Goal: Task Accomplishment & Management: Complete application form

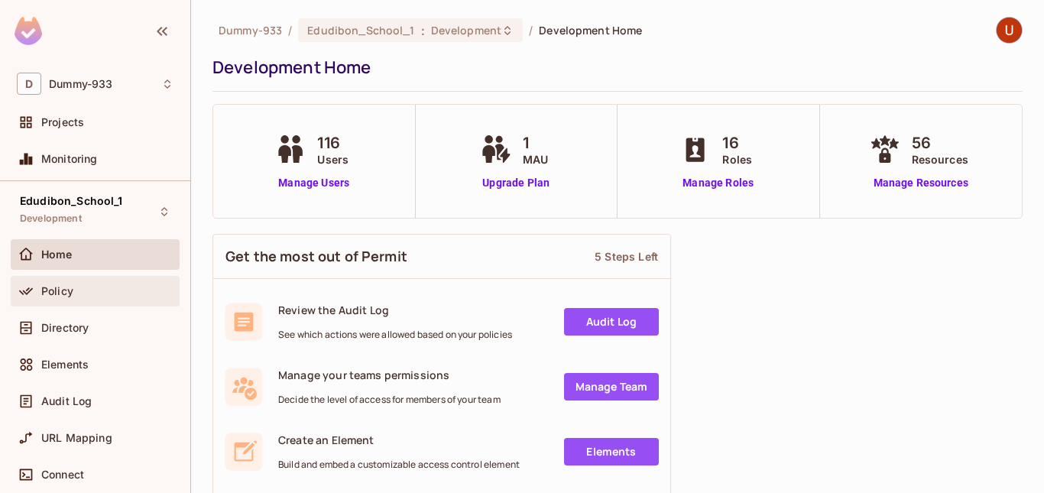
click at [60, 294] on span "Policy" at bounding box center [57, 291] width 32 height 12
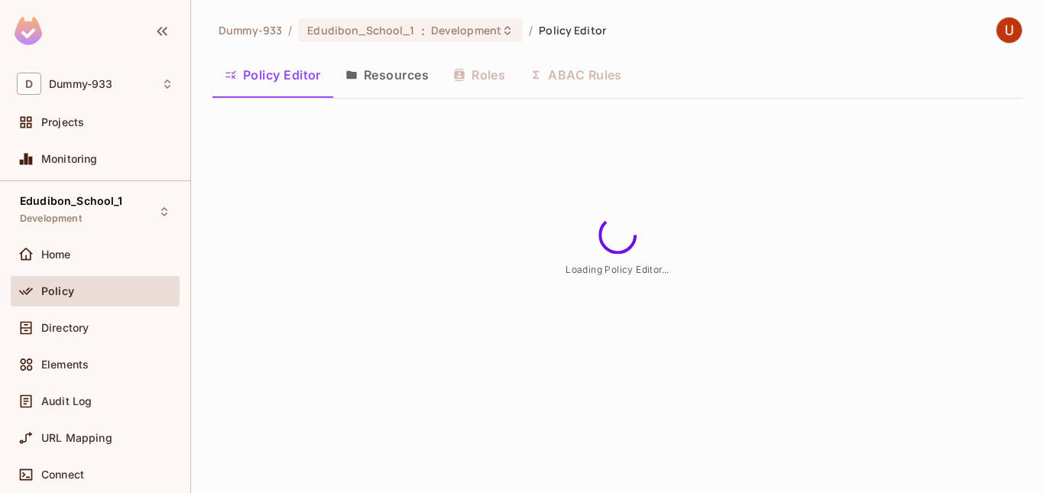
click at [383, 76] on button "Resources" at bounding box center [387, 75] width 108 height 38
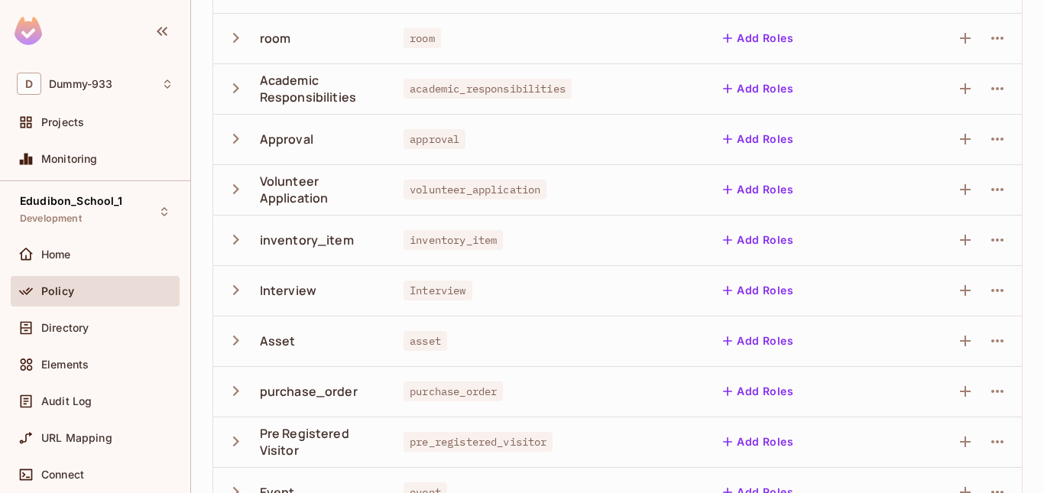
scroll to position [512, 0]
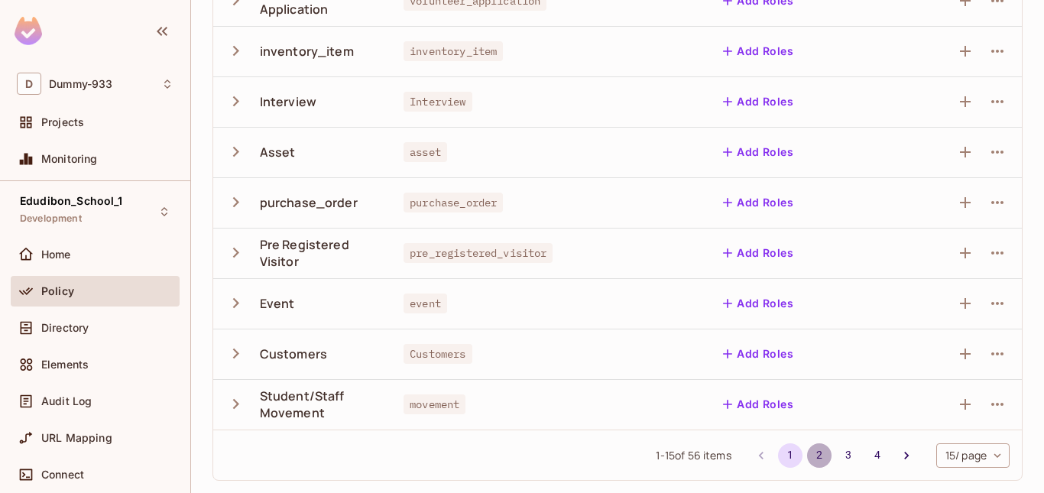
click at [807, 451] on button "2" at bounding box center [819, 455] width 24 height 24
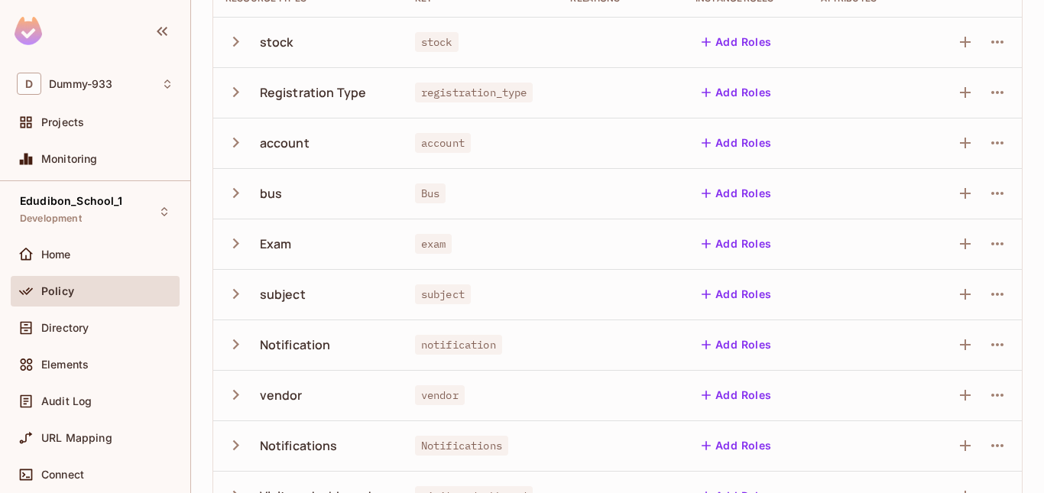
scroll to position [169, 0]
click at [234, 191] on icon "button" at bounding box center [235, 192] width 21 height 21
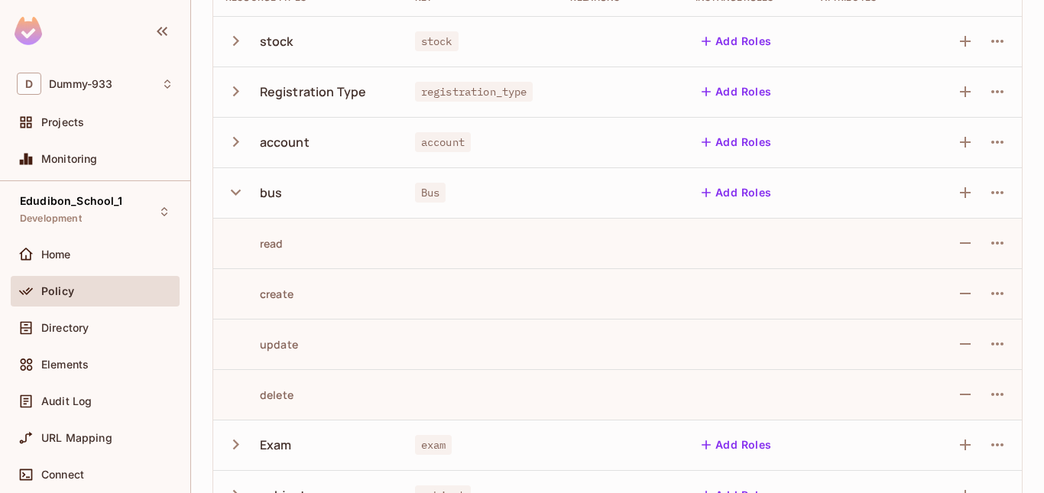
click at [234, 191] on icon "button" at bounding box center [235, 192] width 21 height 21
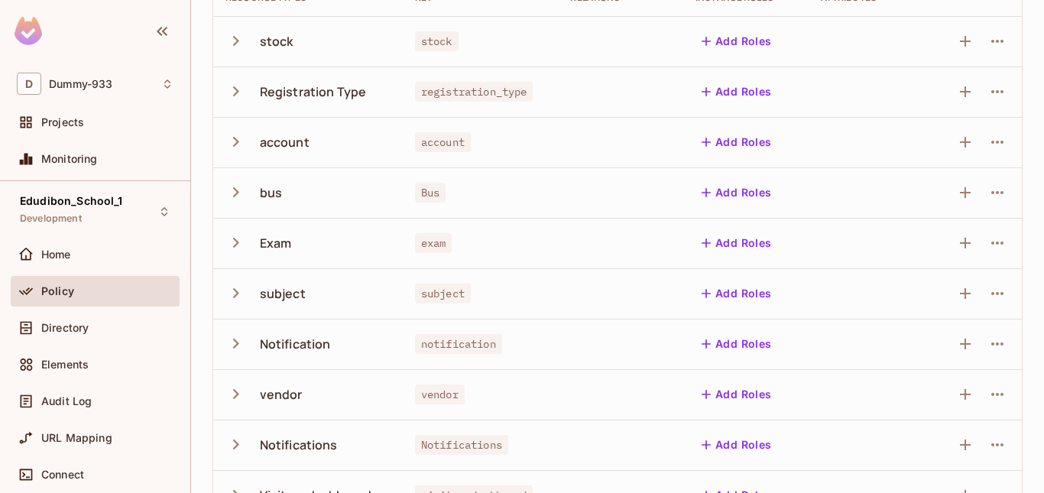
click at [234, 191] on icon "button" at bounding box center [235, 192] width 21 height 21
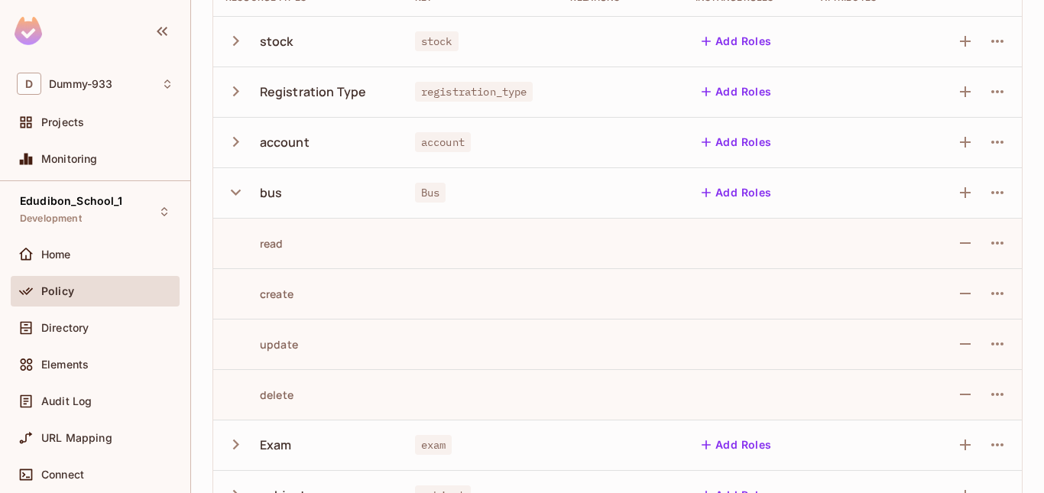
click at [234, 191] on icon "button" at bounding box center [235, 192] width 21 height 21
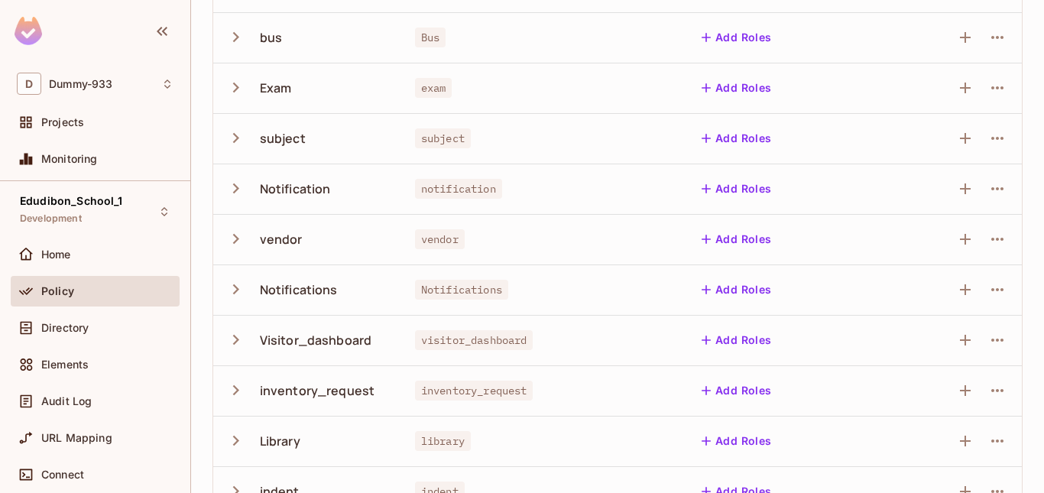
scroll to position [0, 0]
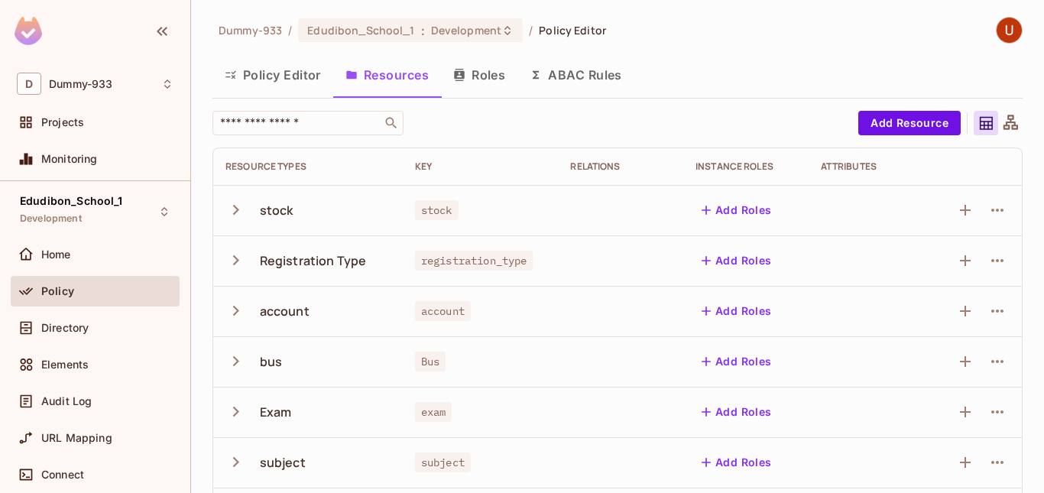
click at [238, 358] on icon "button" at bounding box center [235, 361] width 21 height 21
click at [245, 63] on button "Policy Editor" at bounding box center [272, 75] width 121 height 38
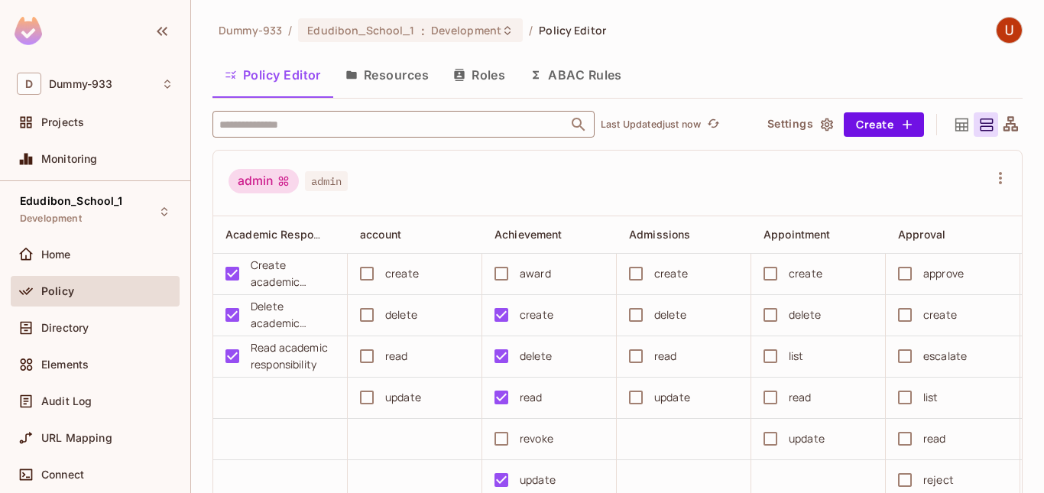
click at [309, 115] on input "text" at bounding box center [389, 124] width 349 height 27
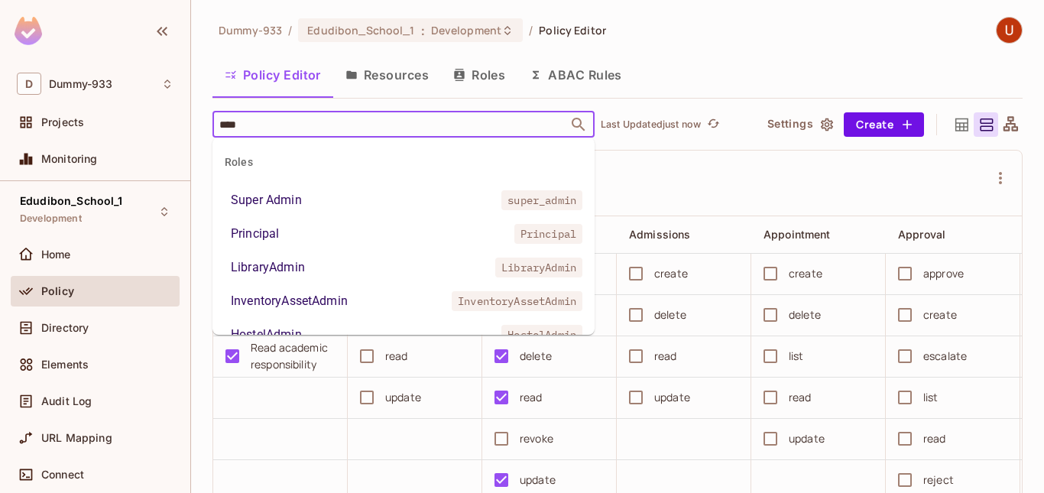
type input "*****"
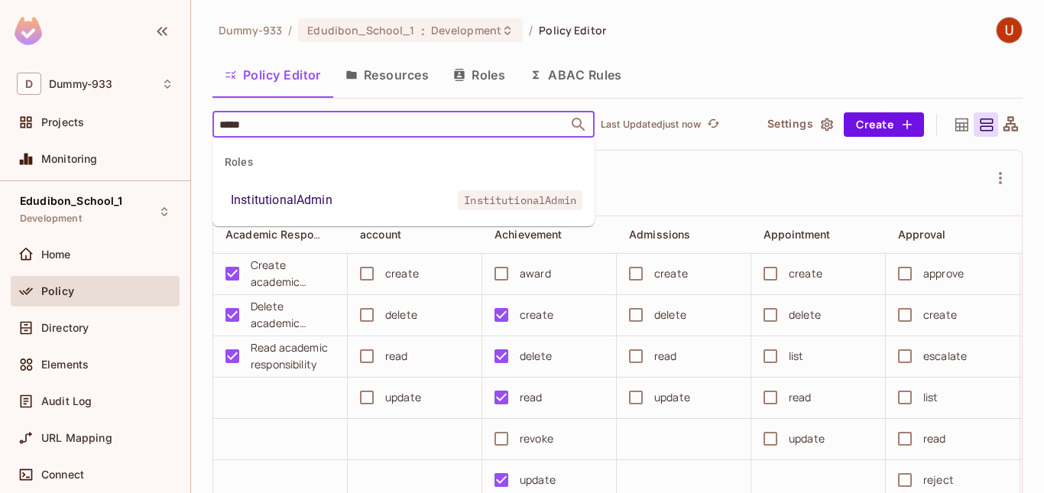
click at [277, 202] on div "InstitutionalAdmin" at bounding box center [282, 200] width 102 height 18
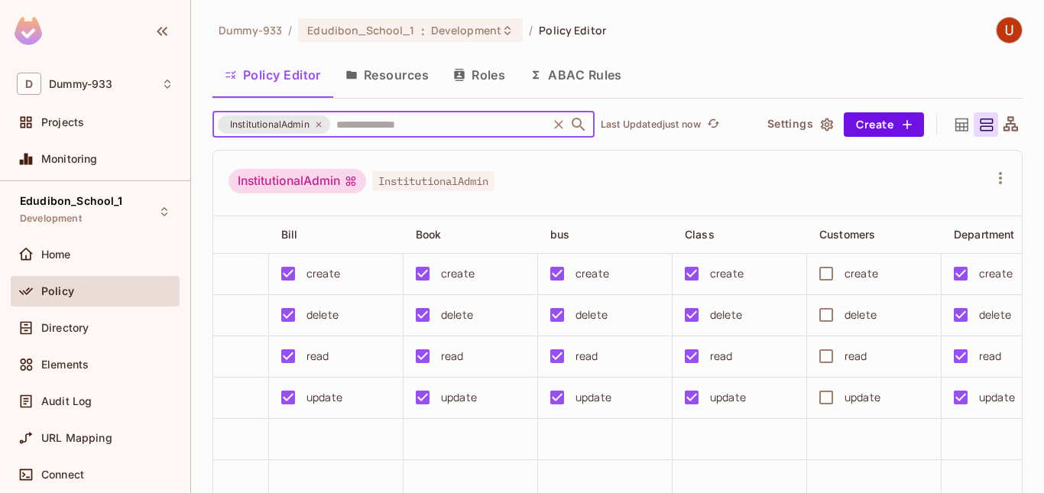
scroll to position [0, 1163]
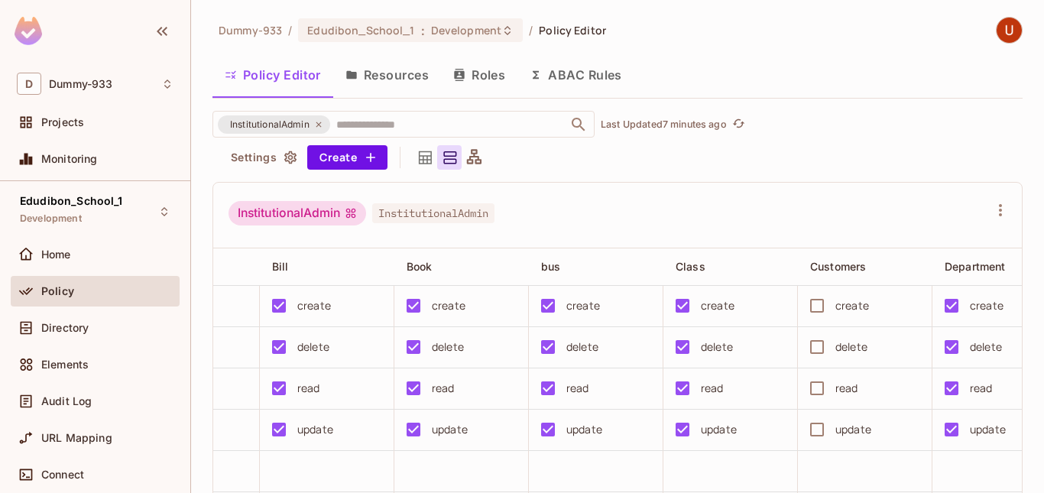
click at [375, 77] on button "Resources" at bounding box center [387, 75] width 108 height 38
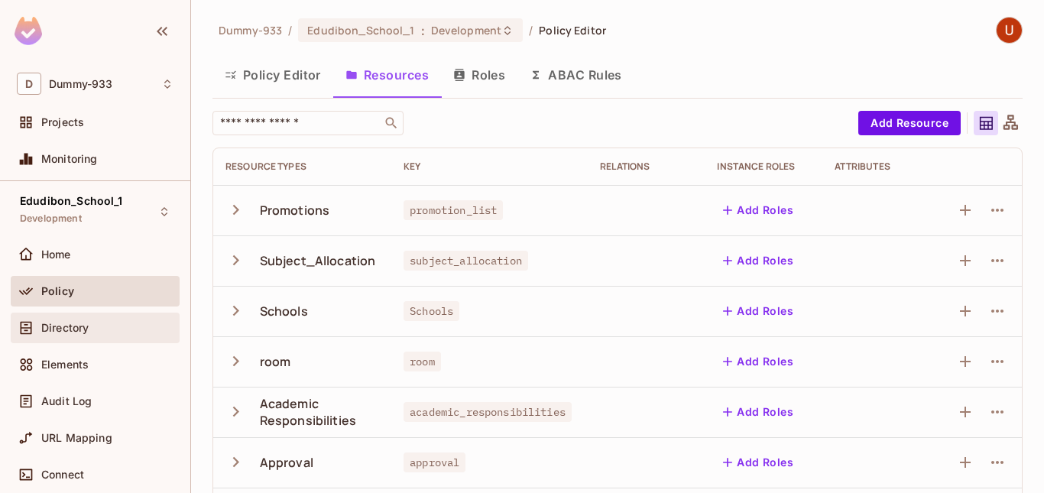
click at [47, 329] on span "Directory" at bounding box center [64, 328] width 47 height 12
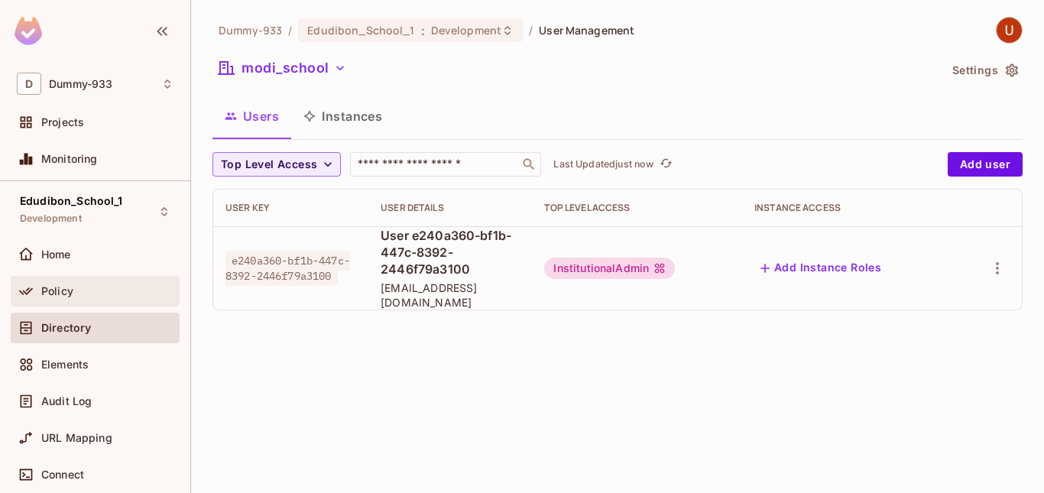
click at [70, 293] on span "Policy" at bounding box center [57, 291] width 32 height 12
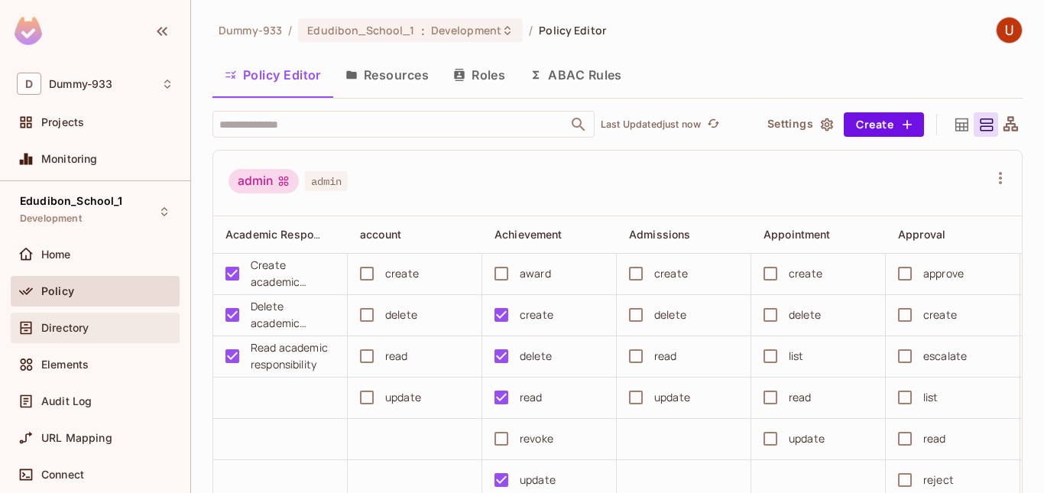
click at [47, 330] on span "Directory" at bounding box center [64, 328] width 47 height 12
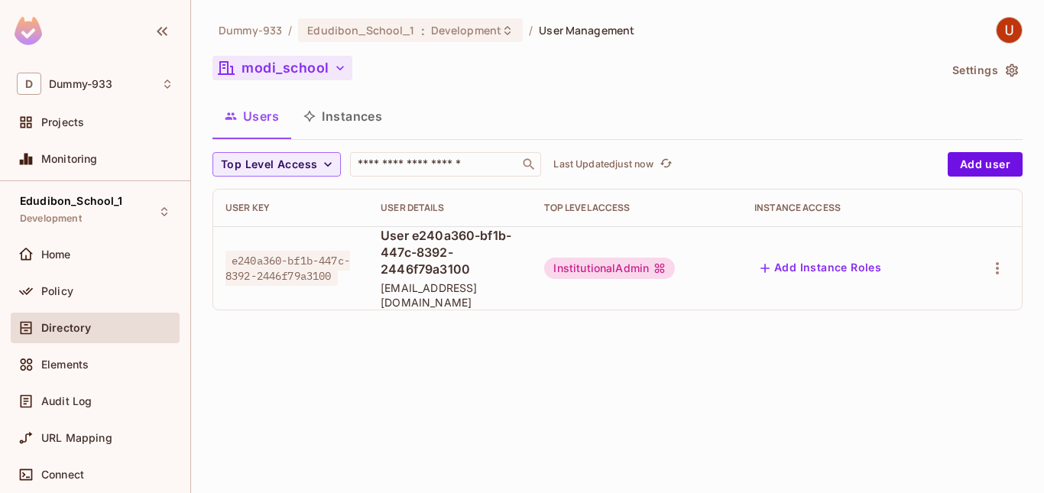
click at [335, 77] on button "modi_school" at bounding box center [282, 68] width 140 height 24
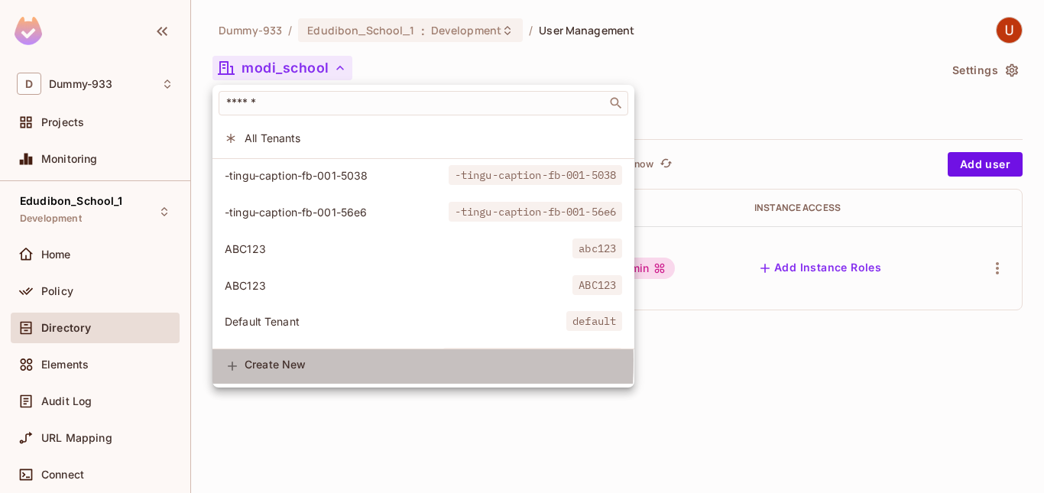
click at [257, 361] on span "Create New" at bounding box center [432, 364] width 377 height 12
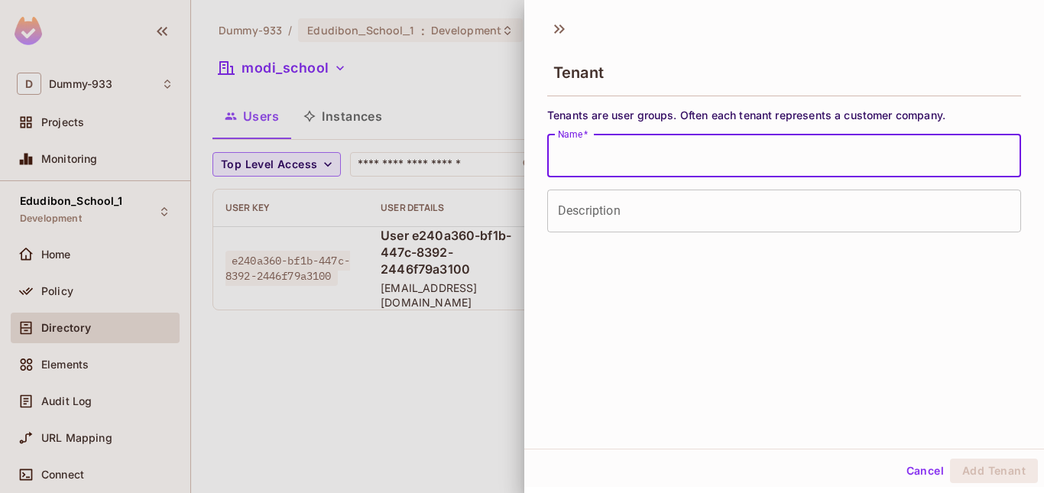
click at [580, 155] on input "Name   *" at bounding box center [784, 155] width 474 height 43
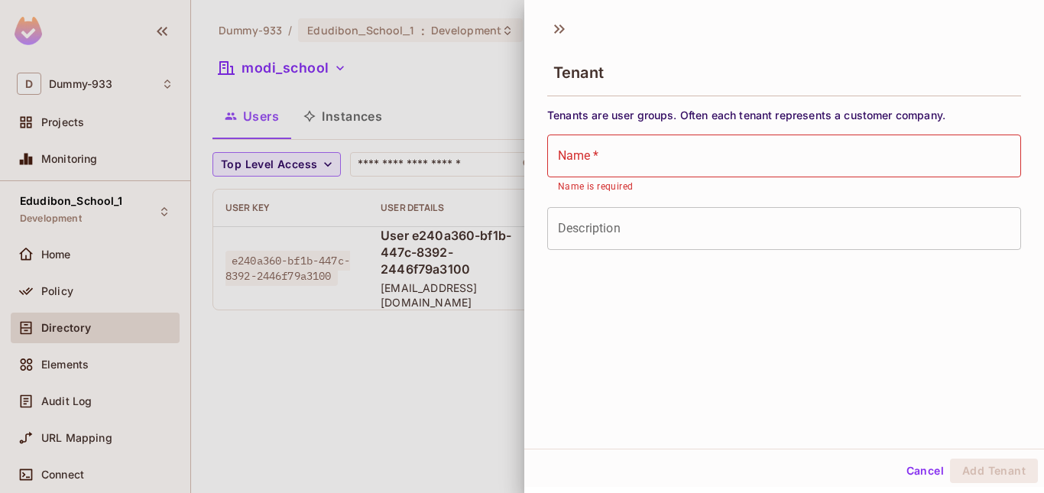
click at [557, 308] on div "Tenant Tenants are user groups. Often each tenant represents a customer company…" at bounding box center [783, 230] width 519 height 438
click at [588, 158] on input "Name   *" at bounding box center [784, 155] width 474 height 43
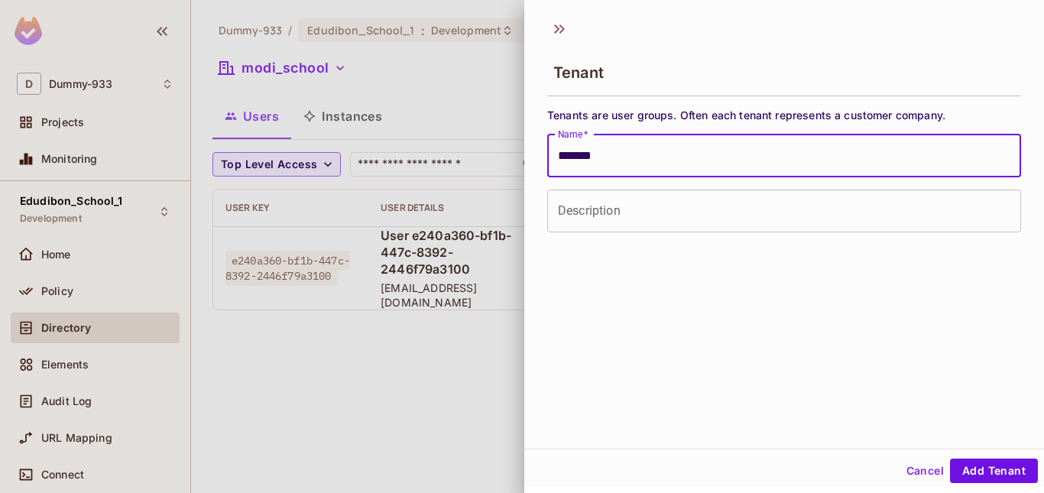
scroll to position [2, 0]
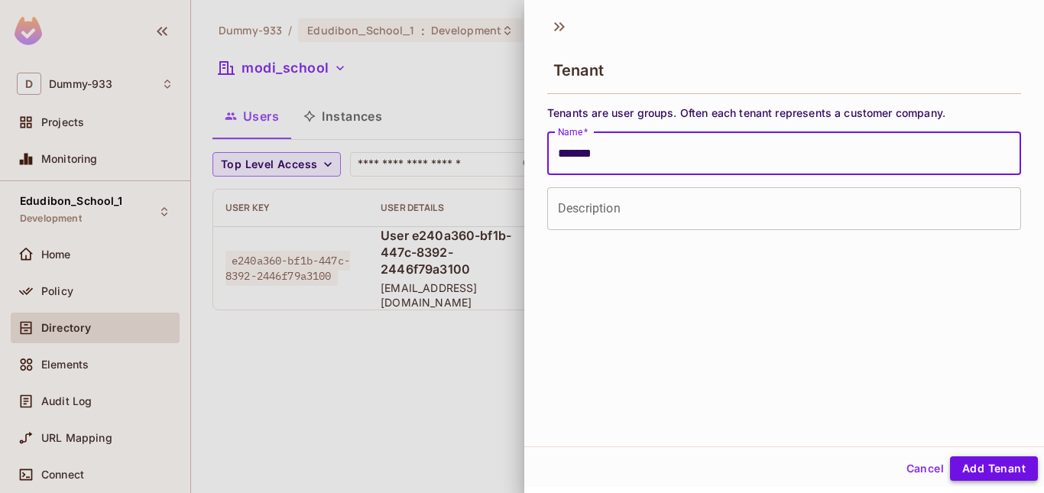
type input "*******"
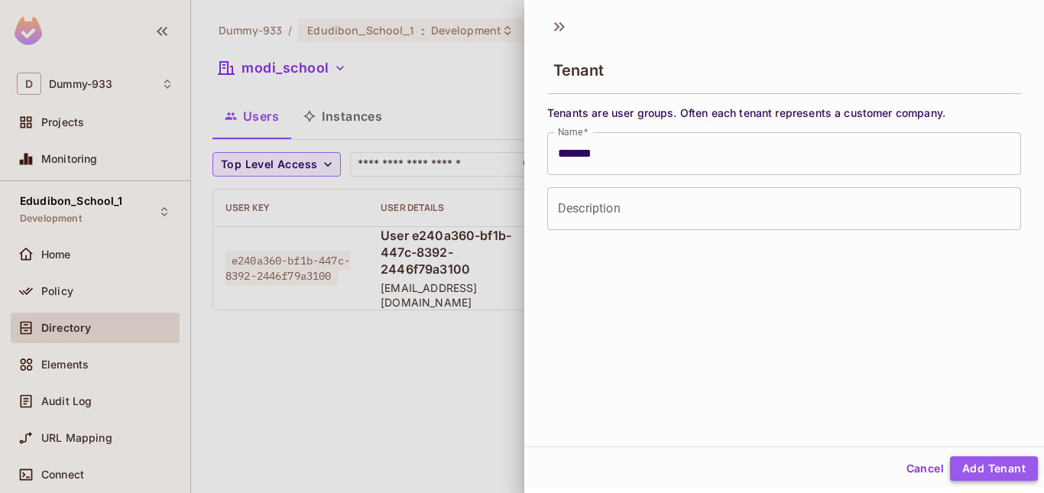
click at [959, 461] on button "Add Tenant" at bounding box center [994, 468] width 88 height 24
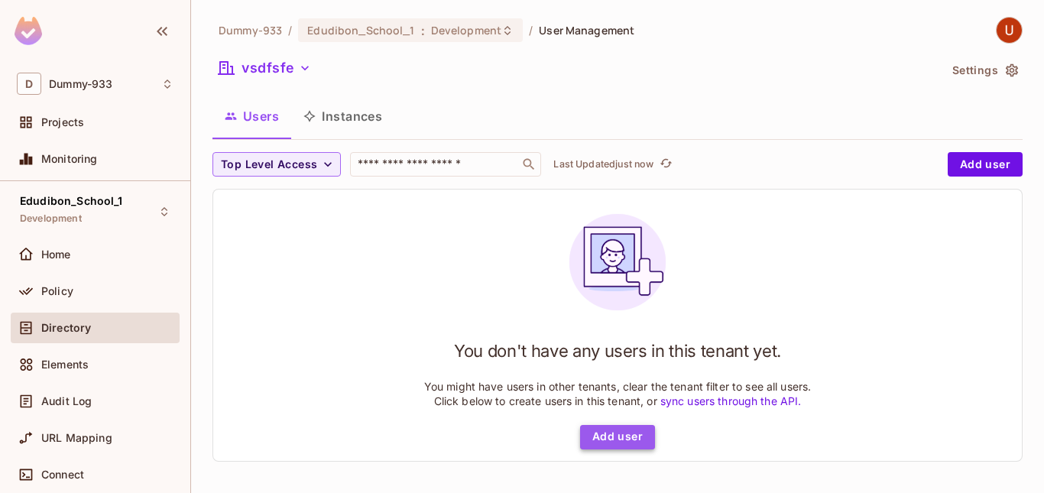
click at [599, 442] on button "Add user" at bounding box center [617, 437] width 75 height 24
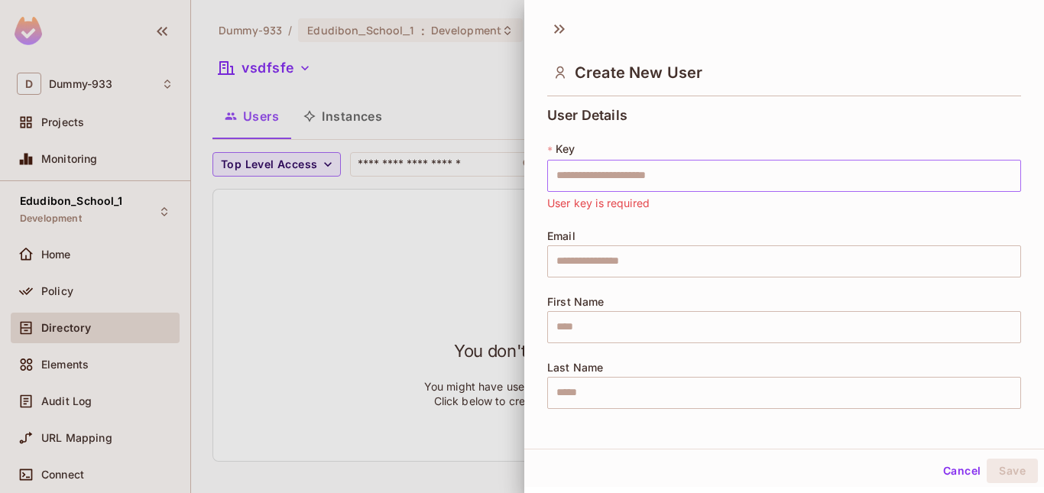
click at [584, 179] on input "text" at bounding box center [784, 176] width 474 height 32
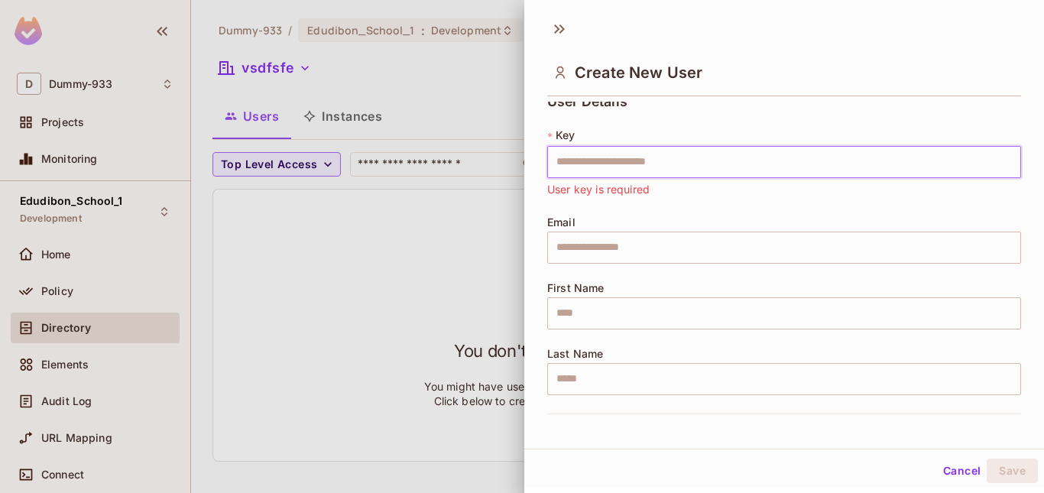
scroll to position [15, 0]
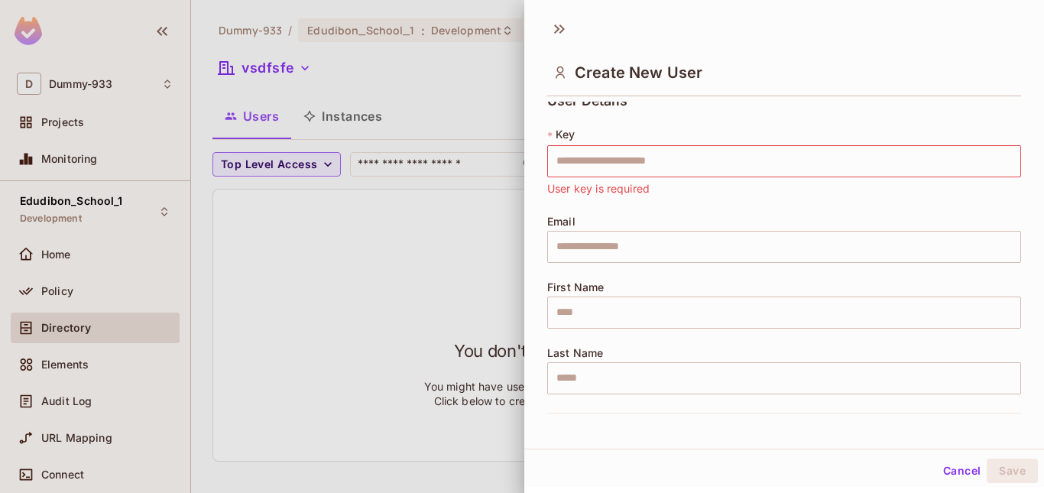
click at [725, 106] on div "User Details * Key ​ User key is required Email ​ First Name ​ Last Name ​" at bounding box center [784, 252] width 474 height 319
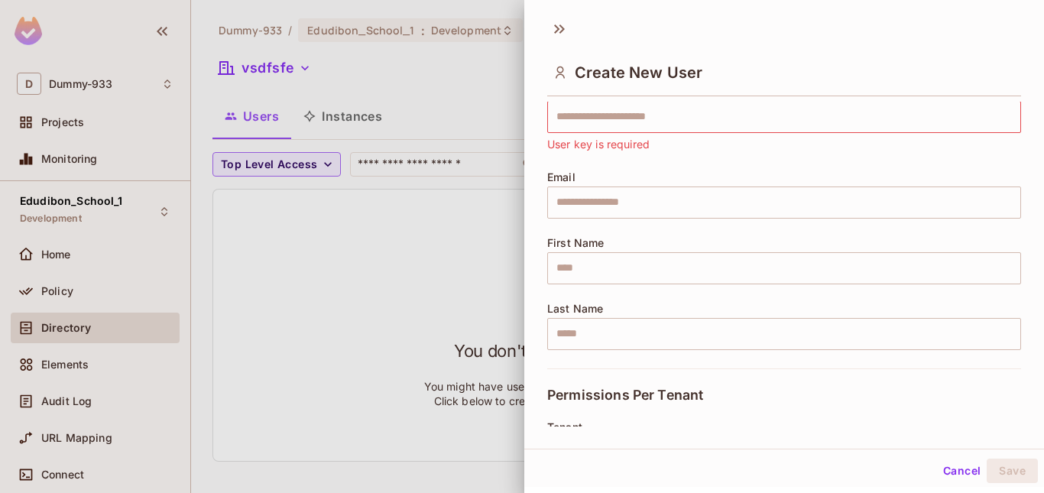
scroll to position [61, 0]
click at [642, 191] on input "text" at bounding box center [784, 200] width 474 height 32
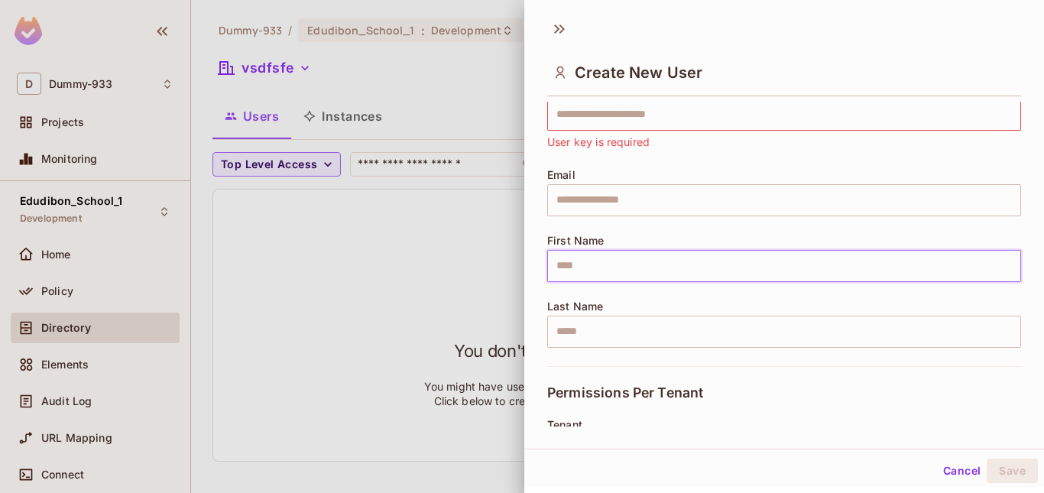
click at [584, 273] on input "text" at bounding box center [784, 266] width 474 height 32
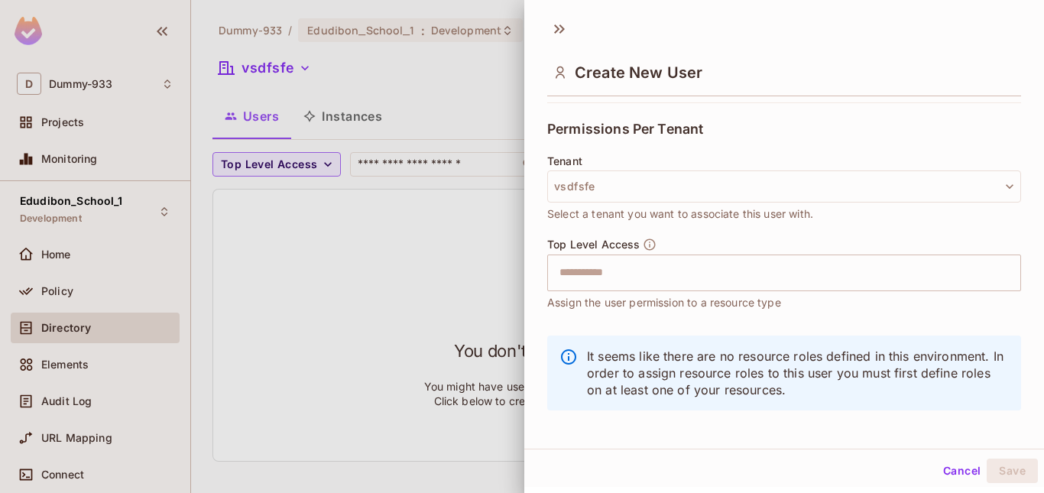
scroll to position [325, 0]
click at [557, 227] on div "Tenant vsdfsfe Select a tenant you want to associate this user with." at bounding box center [784, 195] width 474 height 83
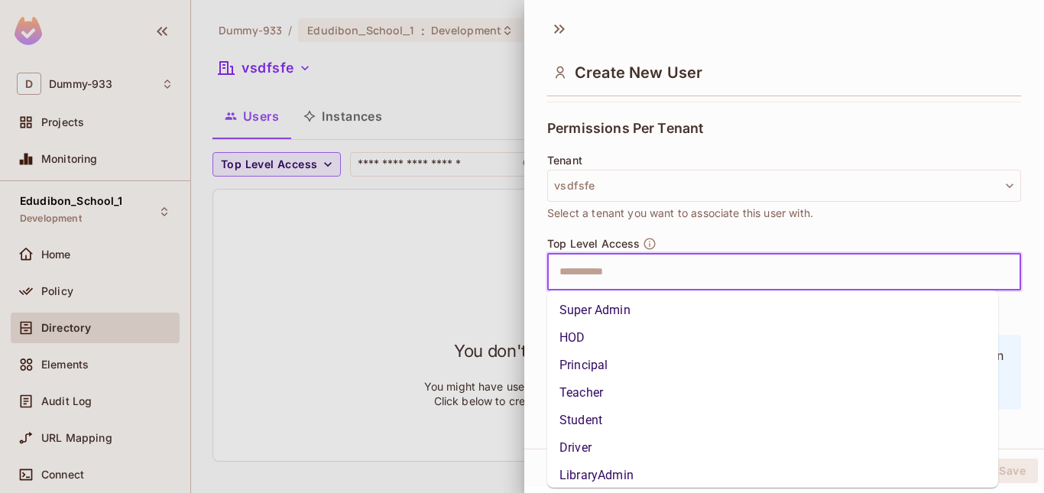
click at [605, 268] on input "text" at bounding box center [770, 272] width 441 height 31
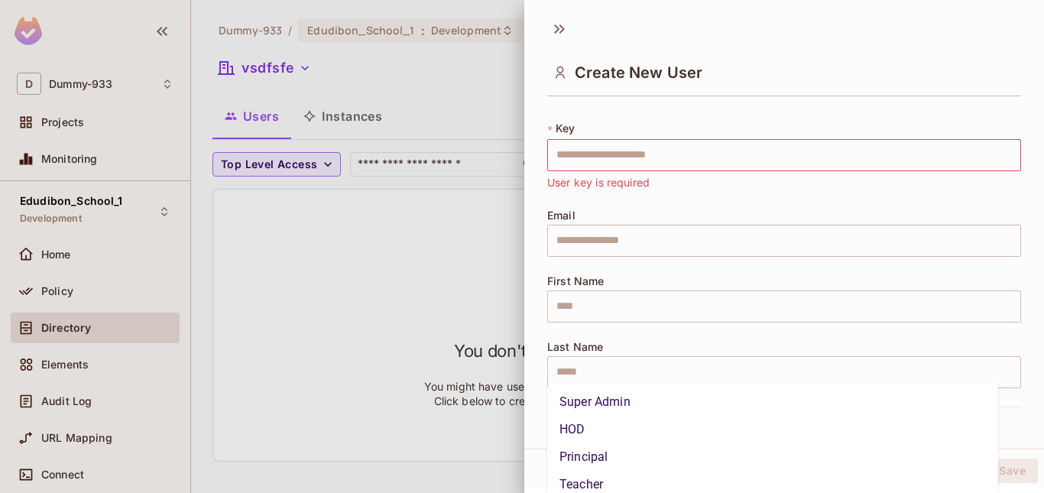
scroll to position [0, 0]
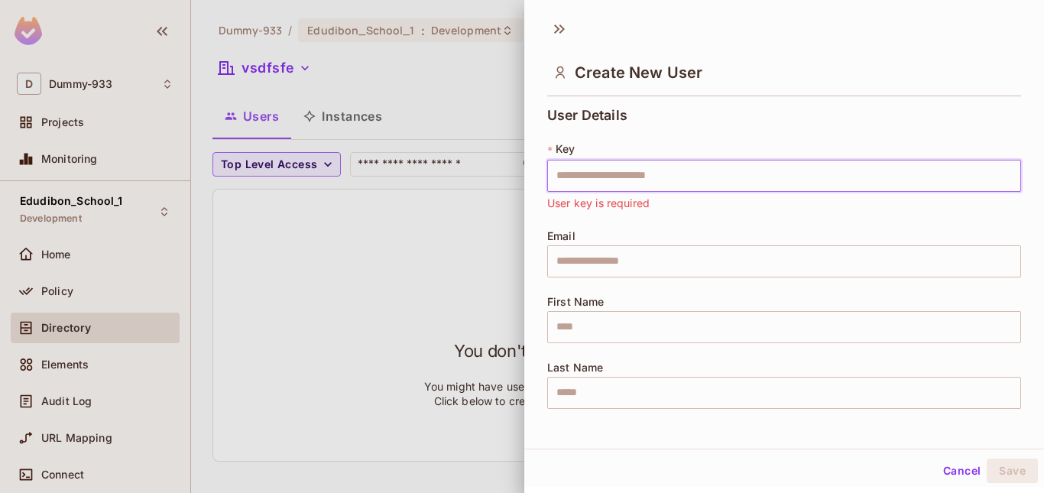
click at [589, 170] on input "text" at bounding box center [784, 176] width 474 height 32
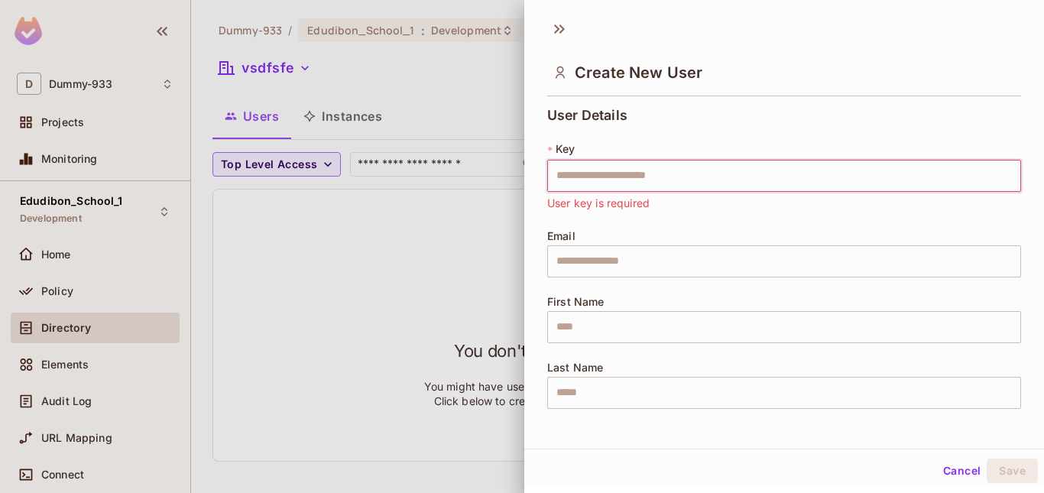
type input "**********"
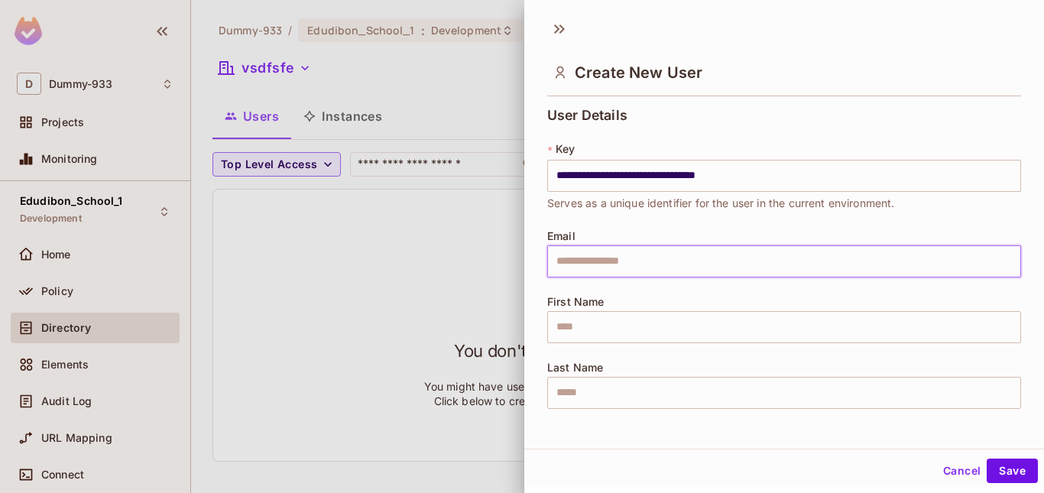
click at [663, 259] on input "text" at bounding box center [784, 261] width 474 height 32
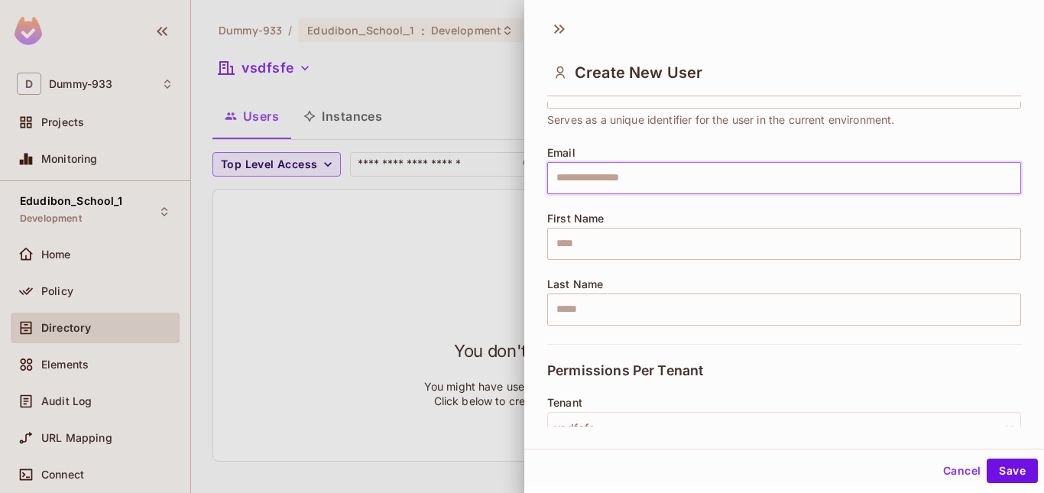
scroll to position [84, 0]
click at [615, 237] on input "text" at bounding box center [784, 243] width 474 height 32
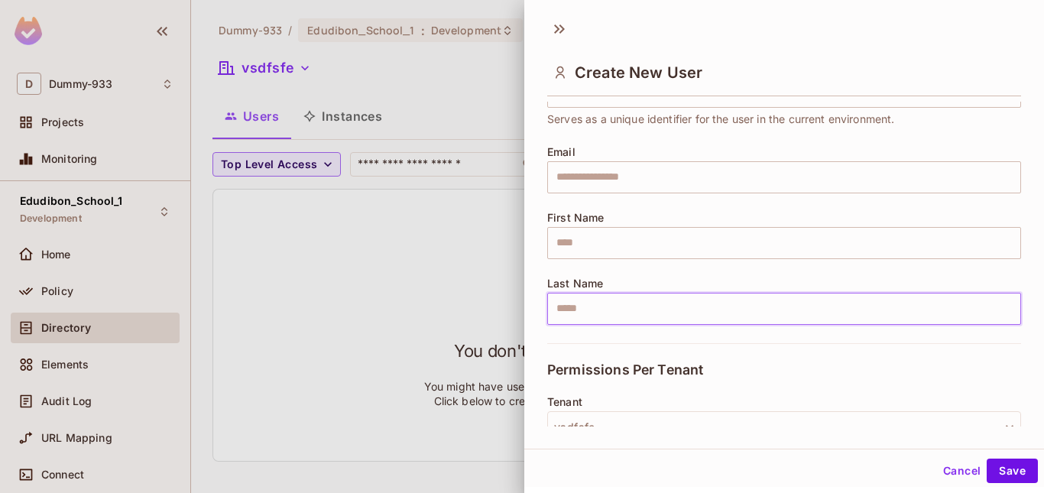
click at [571, 306] on input "text" at bounding box center [784, 309] width 474 height 32
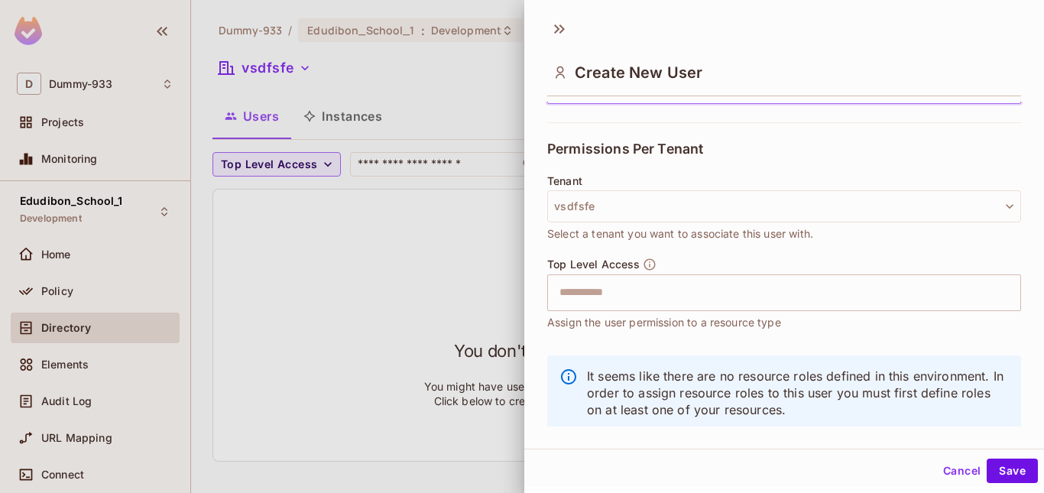
scroll to position [306, 0]
click at [615, 307] on div "​" at bounding box center [784, 291] width 474 height 37
click at [542, 341] on div "**********" at bounding box center [783, 264] width 519 height 325
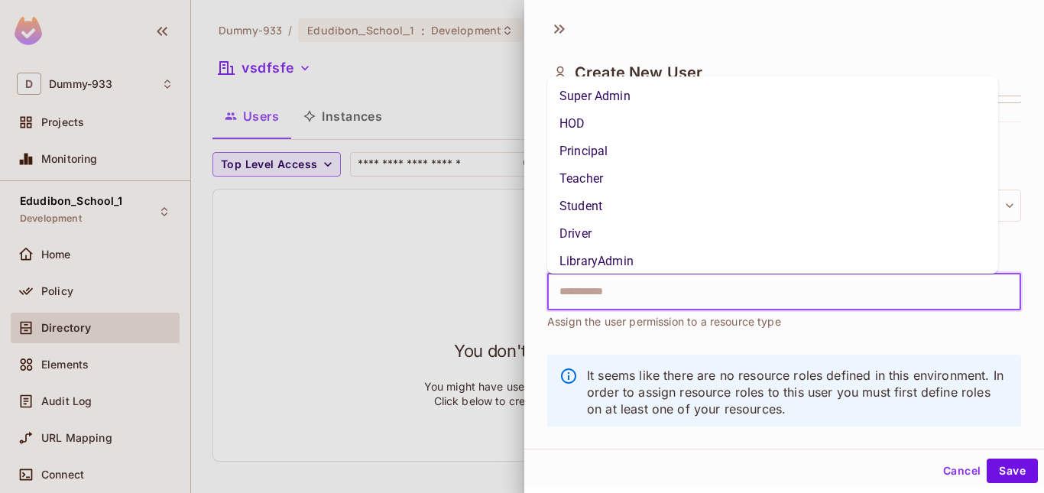
click at [578, 303] on input "text" at bounding box center [770, 292] width 441 height 31
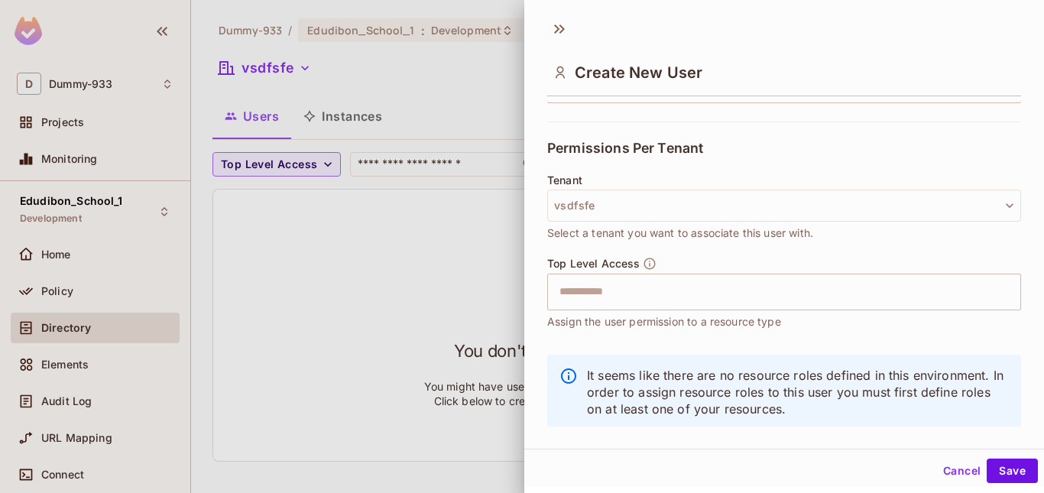
click at [533, 253] on div "**********" at bounding box center [783, 264] width 519 height 325
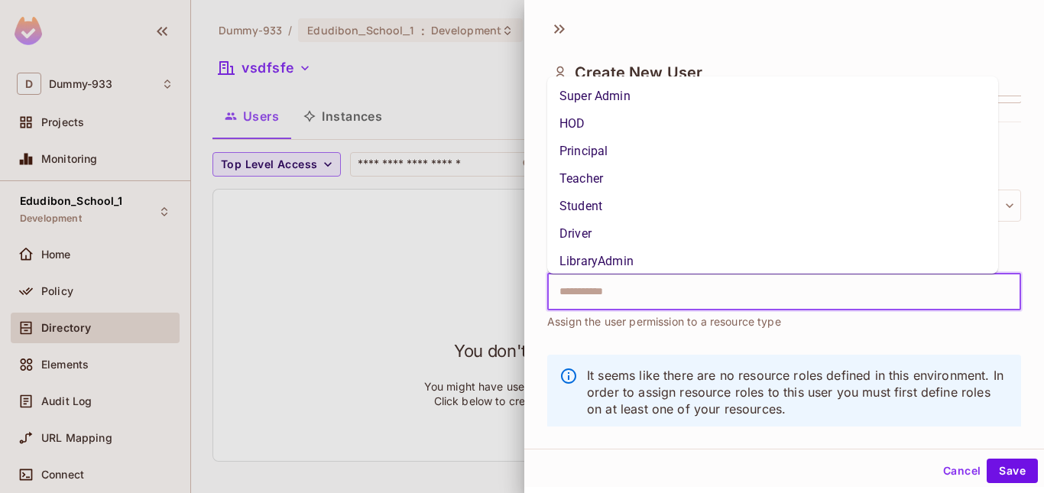
click at [597, 285] on input "text" at bounding box center [770, 292] width 441 height 31
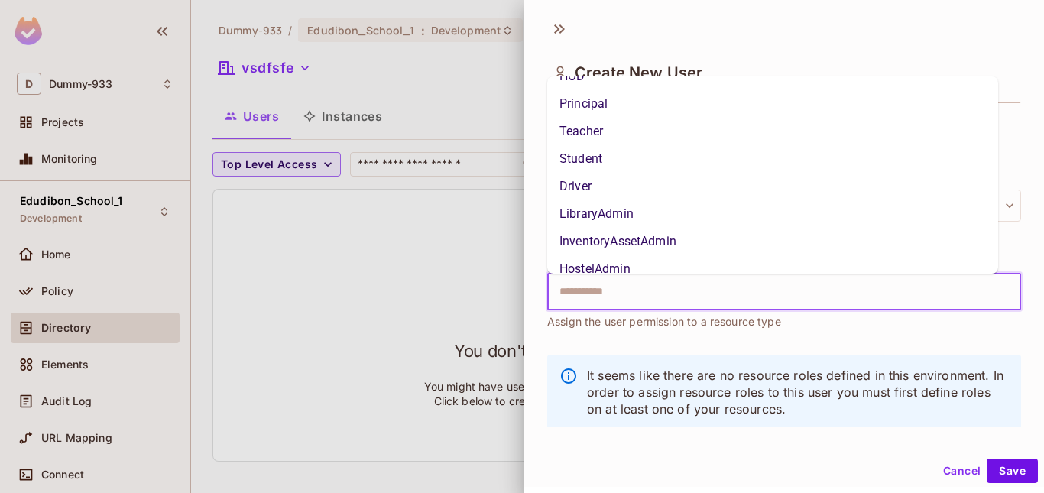
scroll to position [0, 0]
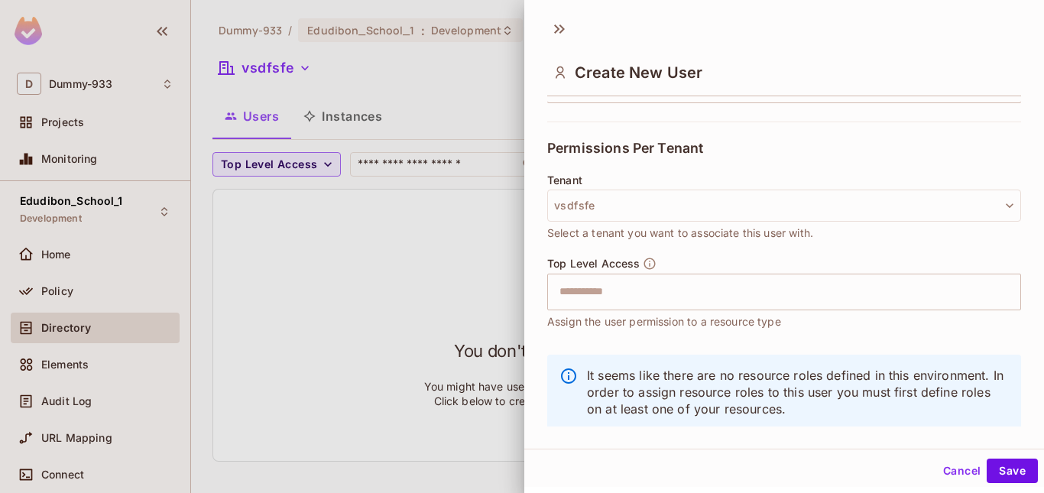
click at [527, 325] on div "**********" at bounding box center [783, 264] width 519 height 325
click at [950, 463] on button "Cancel" at bounding box center [962, 470] width 50 height 24
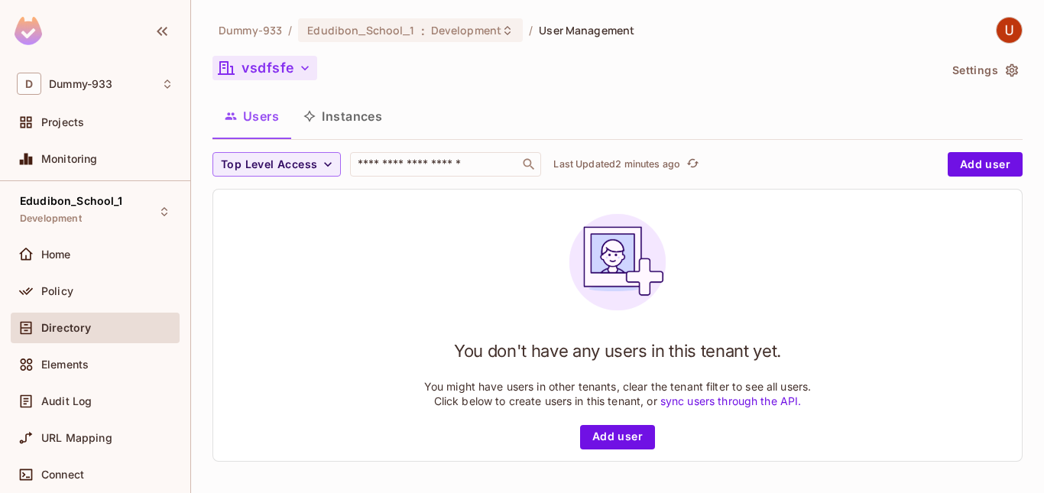
click at [308, 67] on icon "button" at bounding box center [304, 67] width 15 height 15
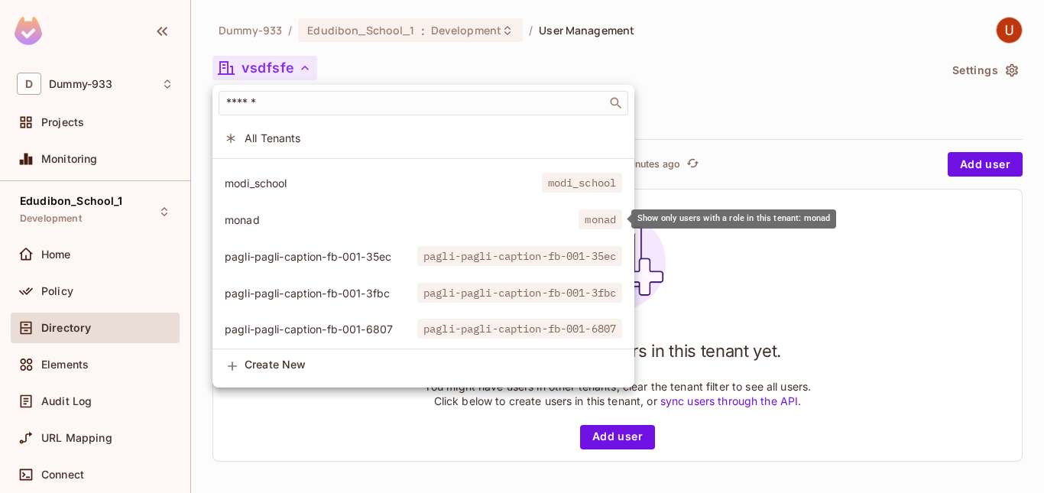
scroll to position [1347, 0]
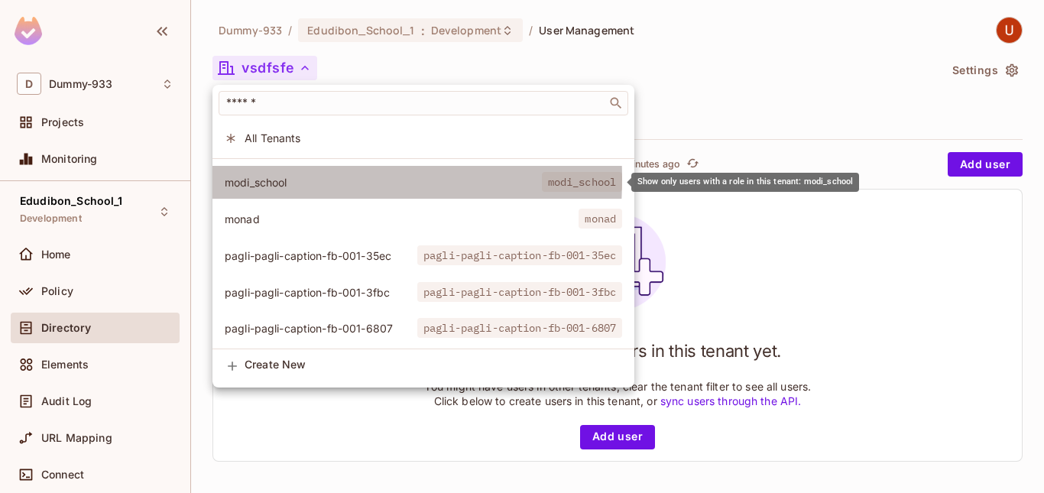
click at [249, 179] on span "modi_school" at bounding box center [383, 182] width 317 height 15
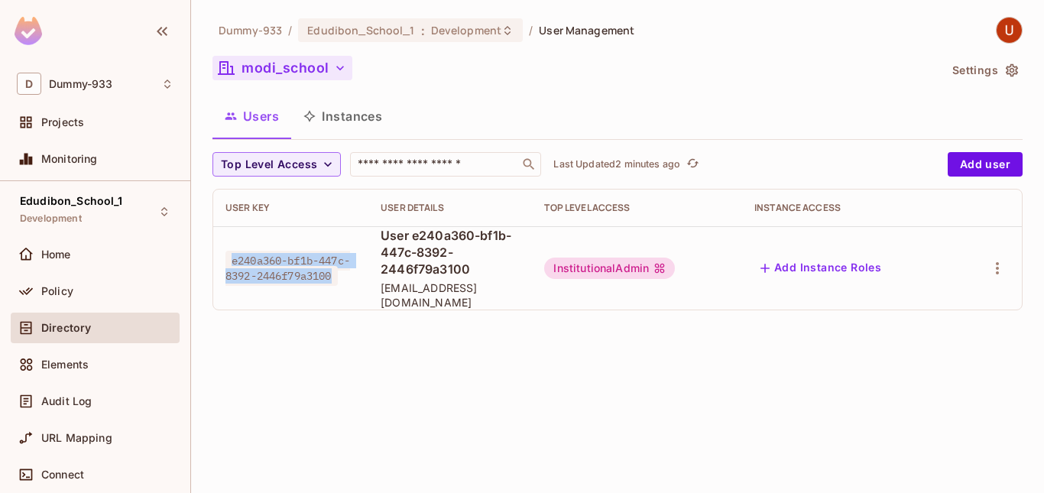
drag, startPoint x: 231, startPoint y: 246, endPoint x: 306, endPoint y: 271, distance: 79.0
click at [306, 271] on span "e240a360-bf1b-447c-8392-2446f79a3100" at bounding box center [287, 268] width 125 height 35
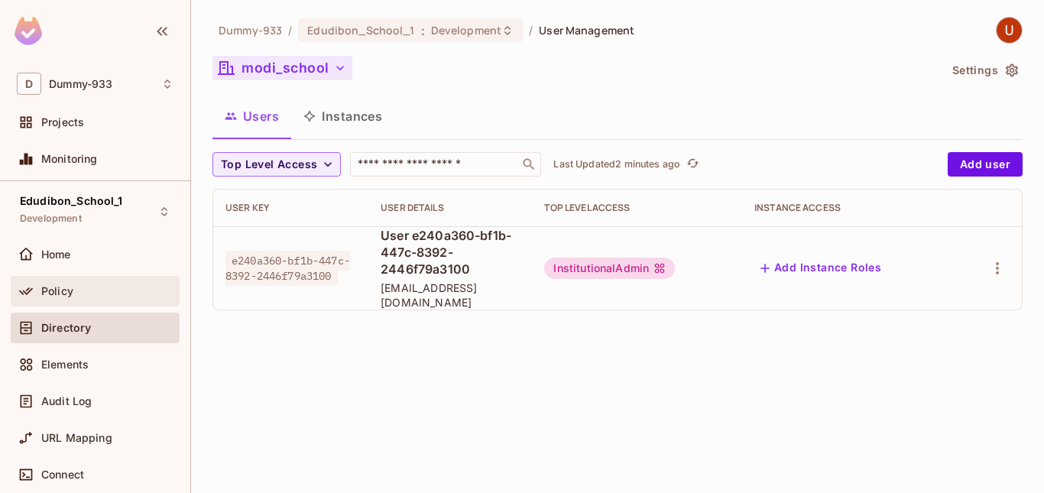
click at [84, 306] on div "Policy" at bounding box center [95, 291] width 169 height 31
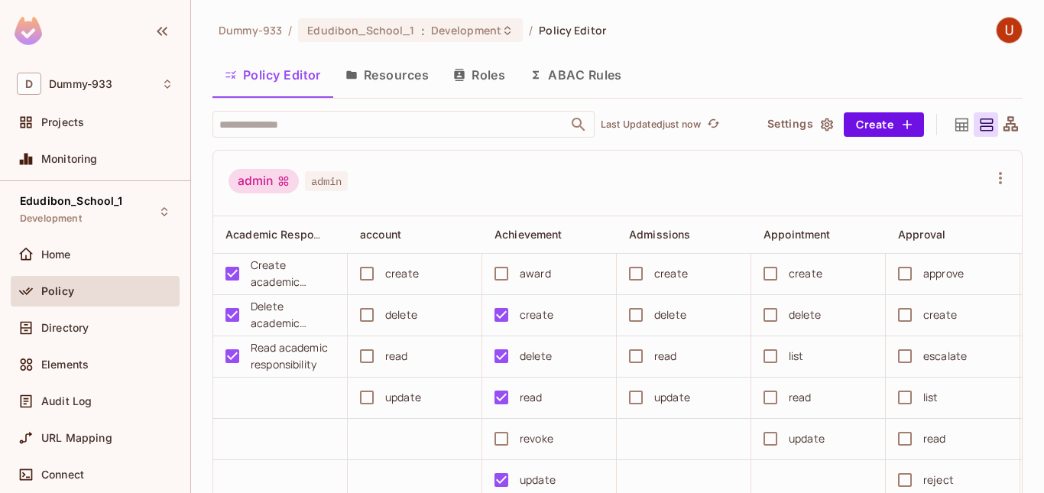
click at [490, 70] on button "Roles" at bounding box center [479, 75] width 76 height 38
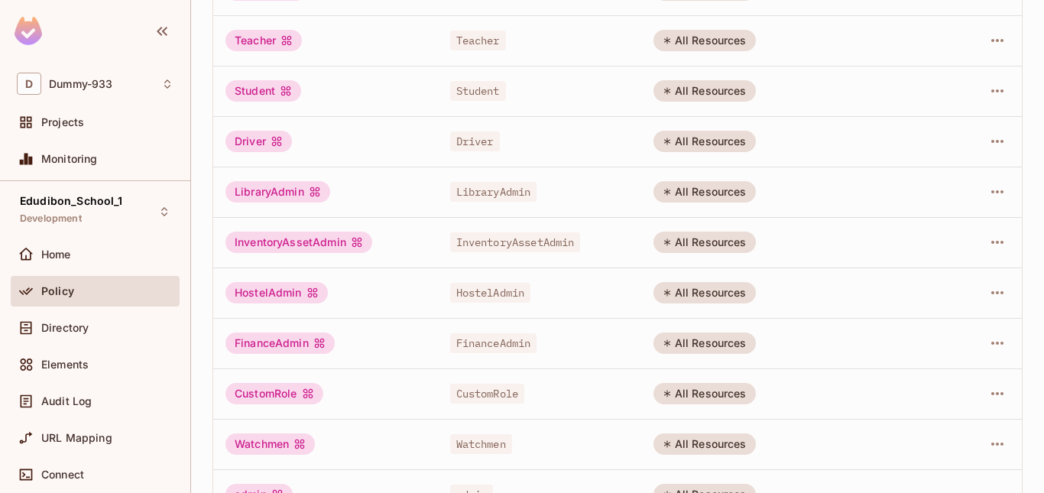
scroll to position [516, 0]
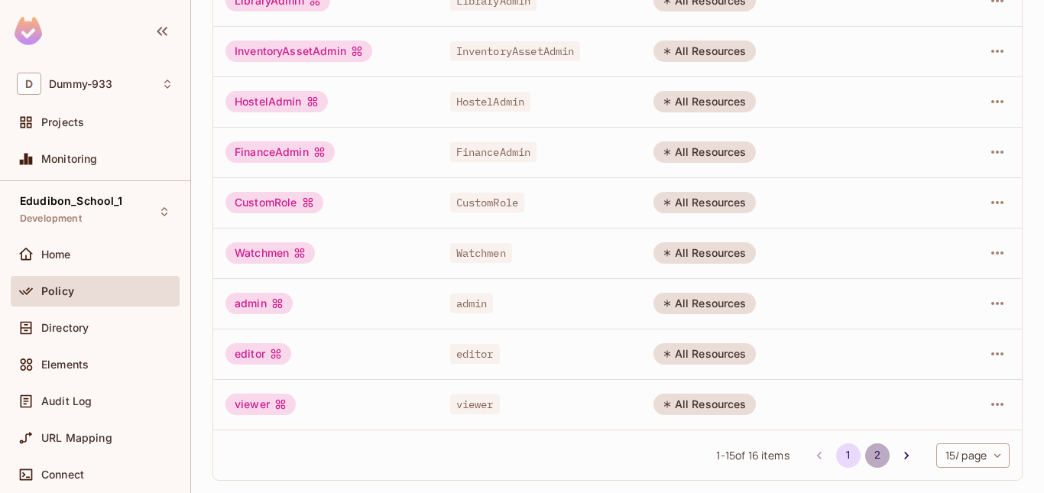
click at [865, 458] on button "2" at bounding box center [877, 455] width 24 height 24
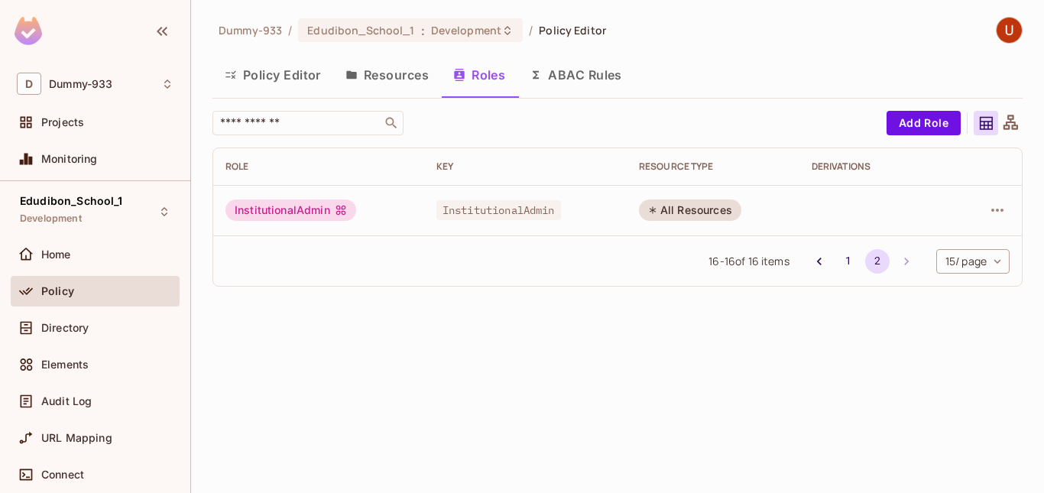
scroll to position [0, 0]
click at [293, 213] on div "InstitutionalAdmin" at bounding box center [290, 209] width 131 height 21
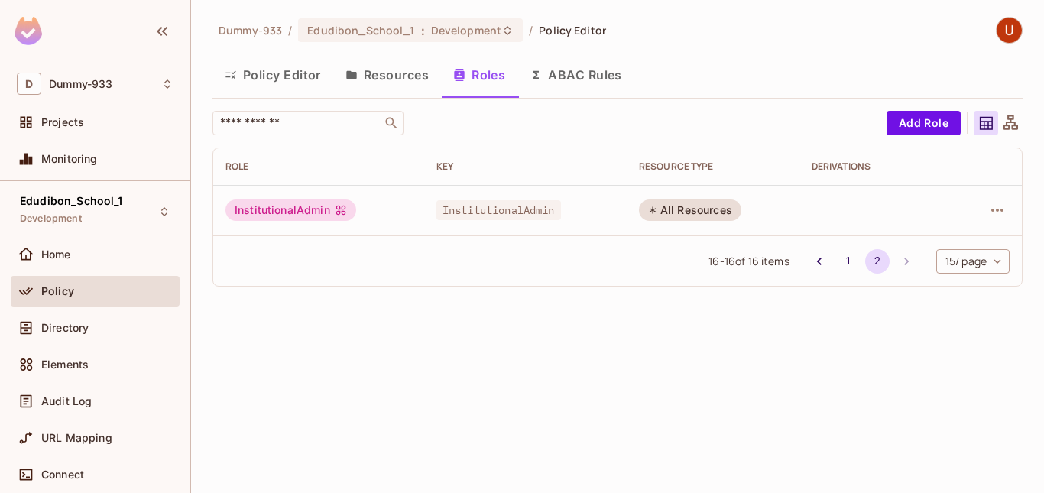
click at [512, 271] on div "16 - 16 of 16 items 1 2 15 / page ** ​" at bounding box center [617, 260] width 808 height 50
click at [275, 73] on button "Policy Editor" at bounding box center [272, 75] width 121 height 38
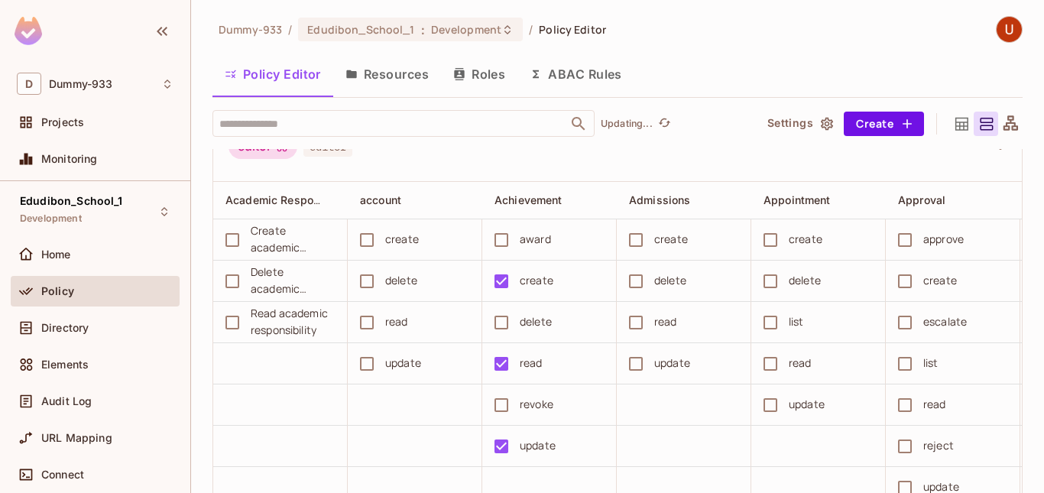
scroll to position [1619, 0]
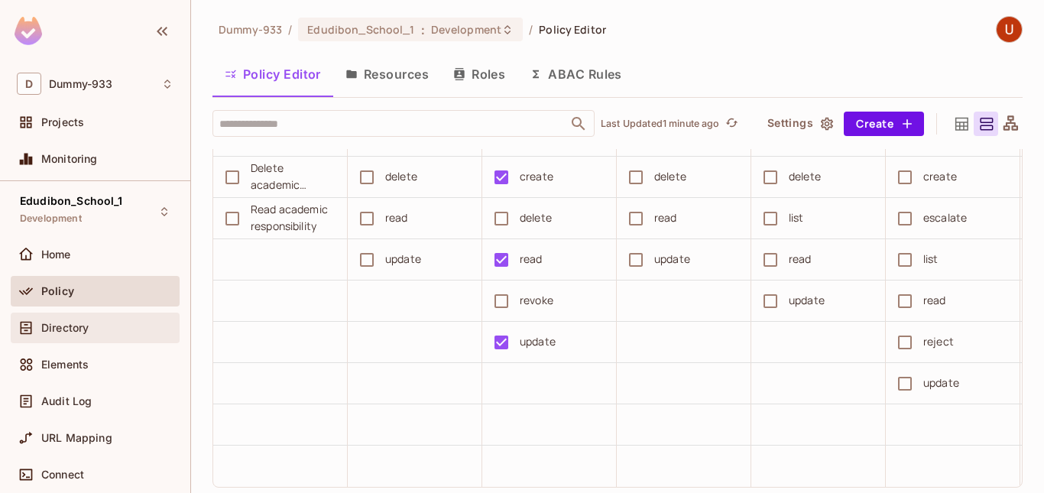
click at [57, 334] on div "Directory" at bounding box center [95, 328] width 157 height 18
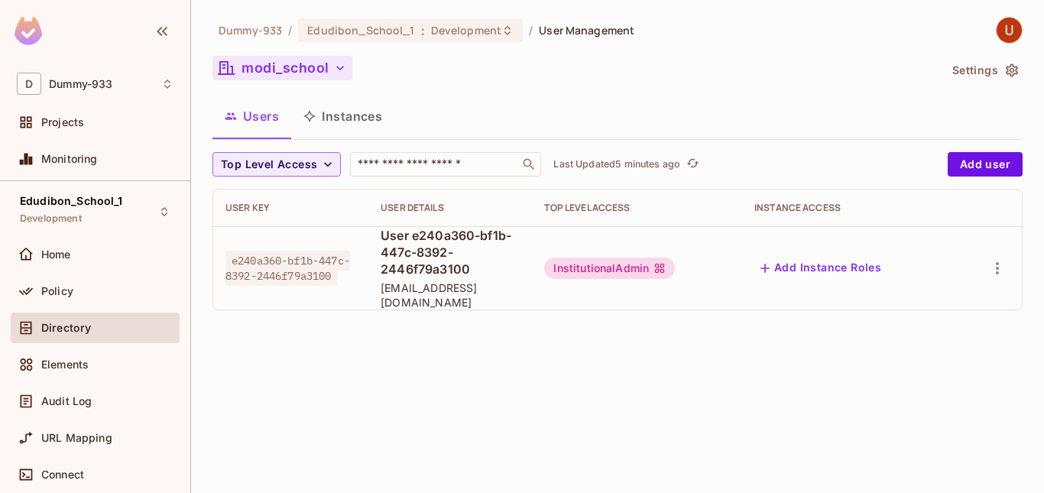
click at [332, 70] on icon "button" at bounding box center [339, 67] width 15 height 15
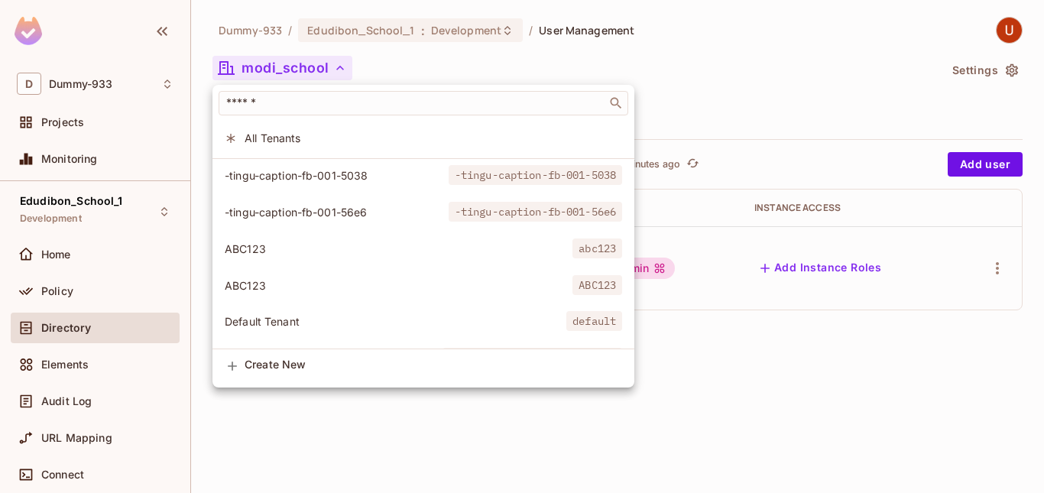
click at [403, 64] on div at bounding box center [522, 246] width 1044 height 493
